Goal: Information Seeking & Learning: Learn about a topic

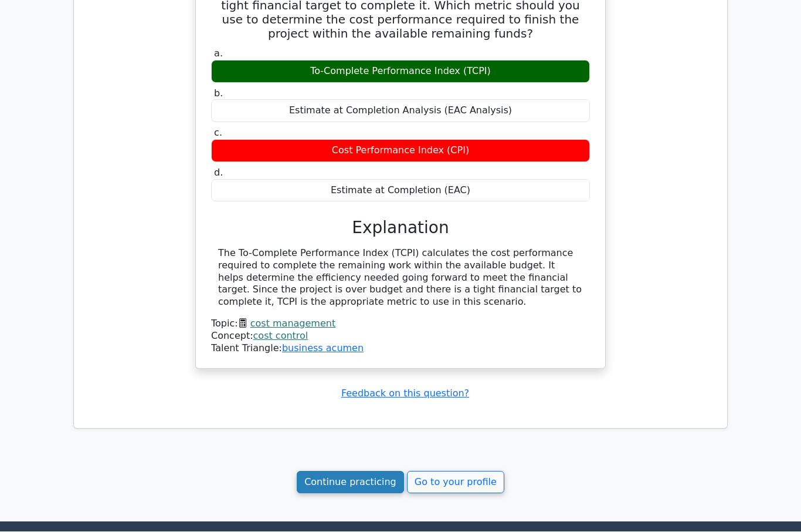
click at [357, 471] on link "Continue practicing" at bounding box center [350, 482] width 107 height 22
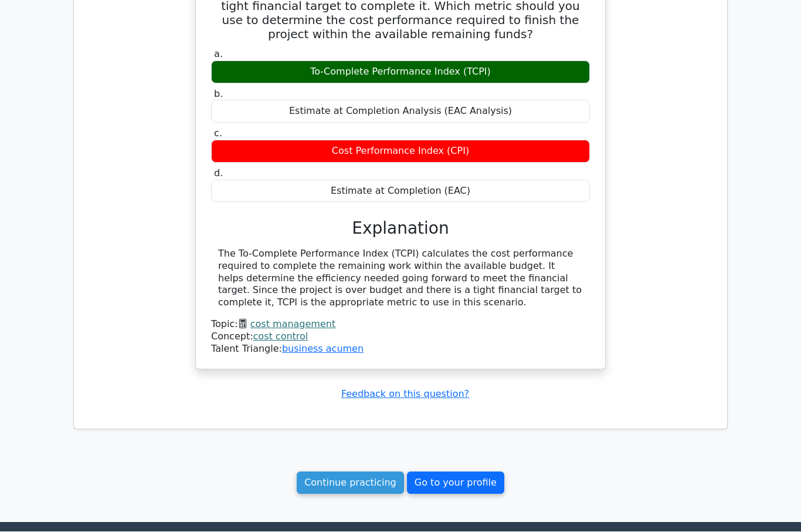
click at [453, 472] on link "Go to your profile" at bounding box center [455, 483] width 97 height 22
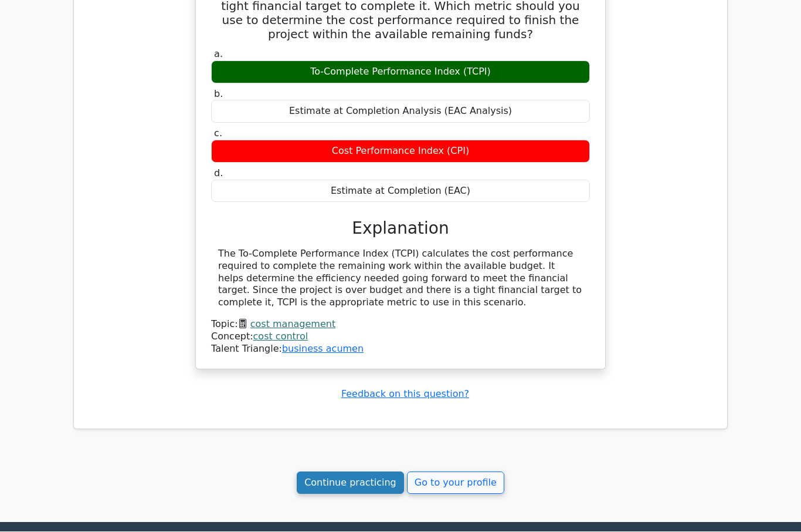
click at [340, 472] on link "Continue practicing" at bounding box center [350, 483] width 107 height 22
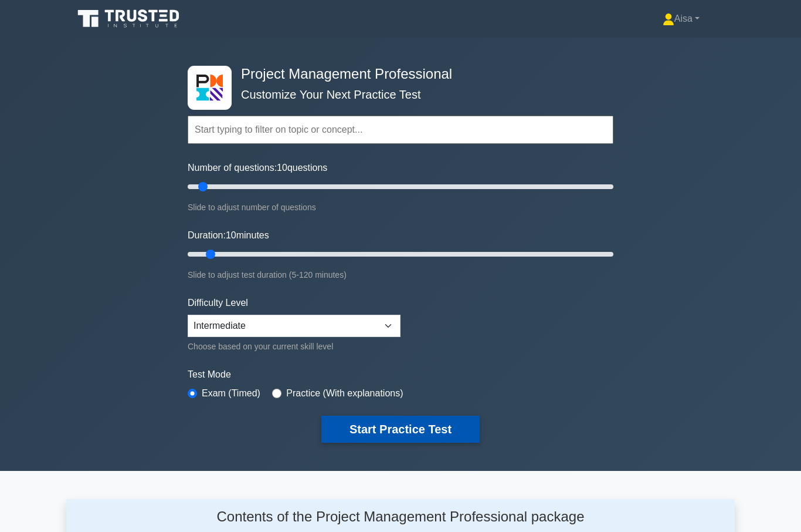
click at [394, 428] on button "Start Practice Test" at bounding box center [400, 428] width 158 height 27
click at [397, 422] on button "Start Practice Test" at bounding box center [400, 428] width 158 height 27
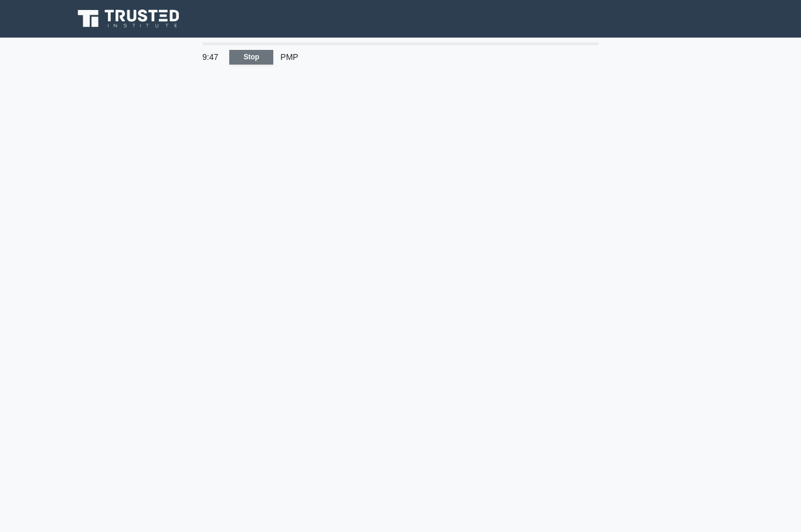
click at [250, 56] on link "Stop" at bounding box center [251, 57] width 44 height 15
